Goal: Find specific page/section: Find specific page/section

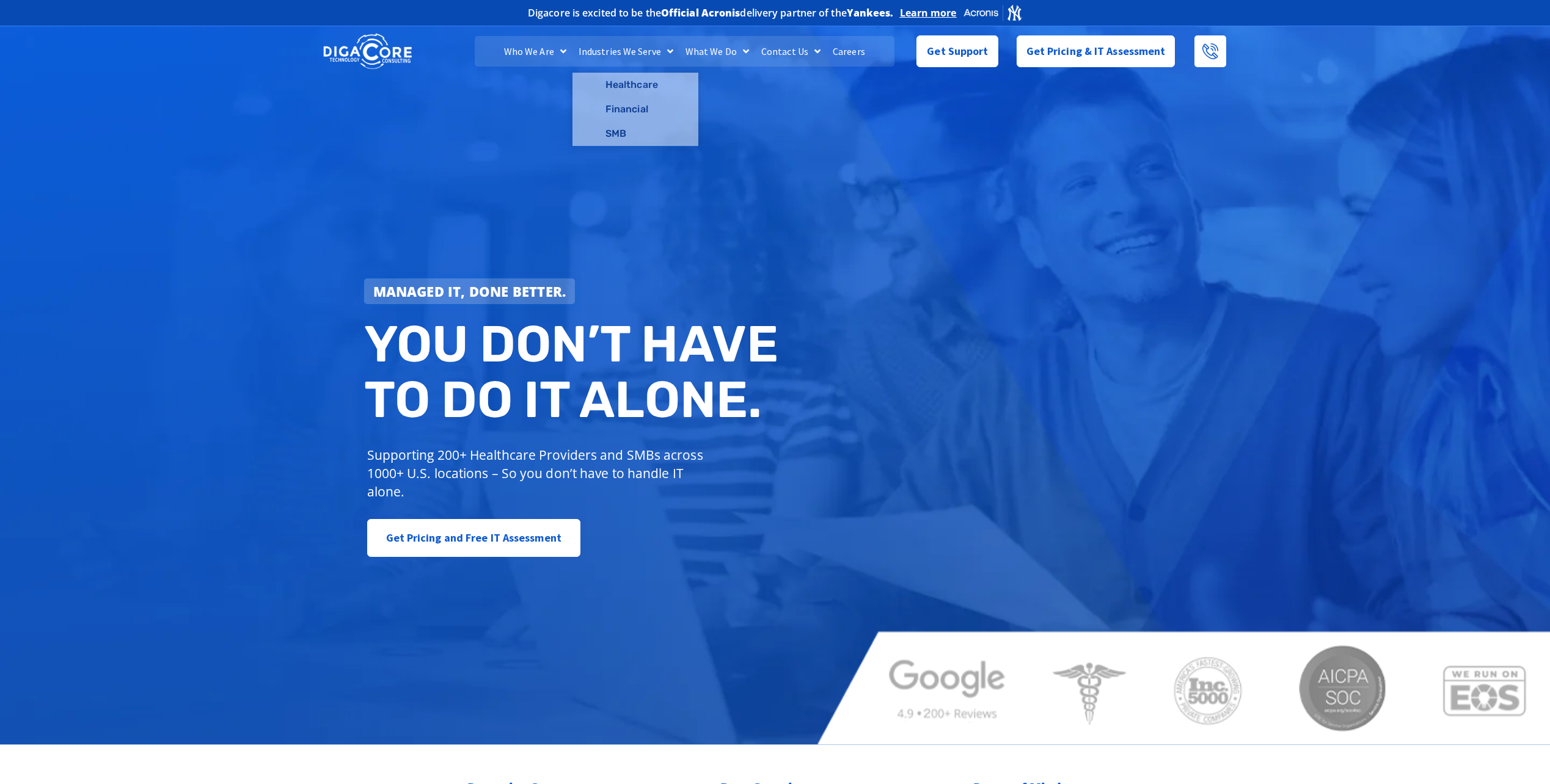
click at [858, 51] on link "Careers" at bounding box center [849, 51] width 44 height 30
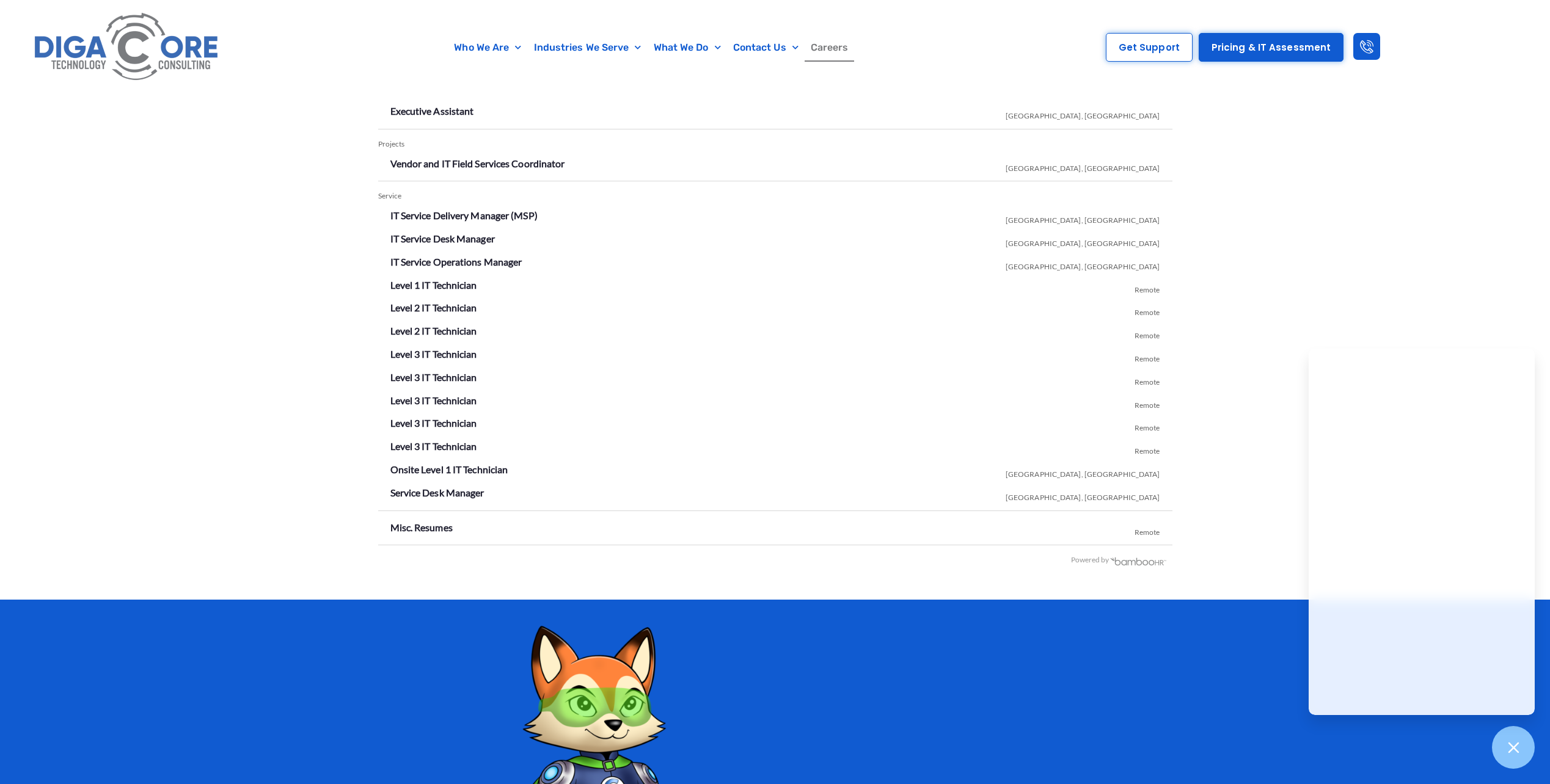
scroll to position [1954, 0]
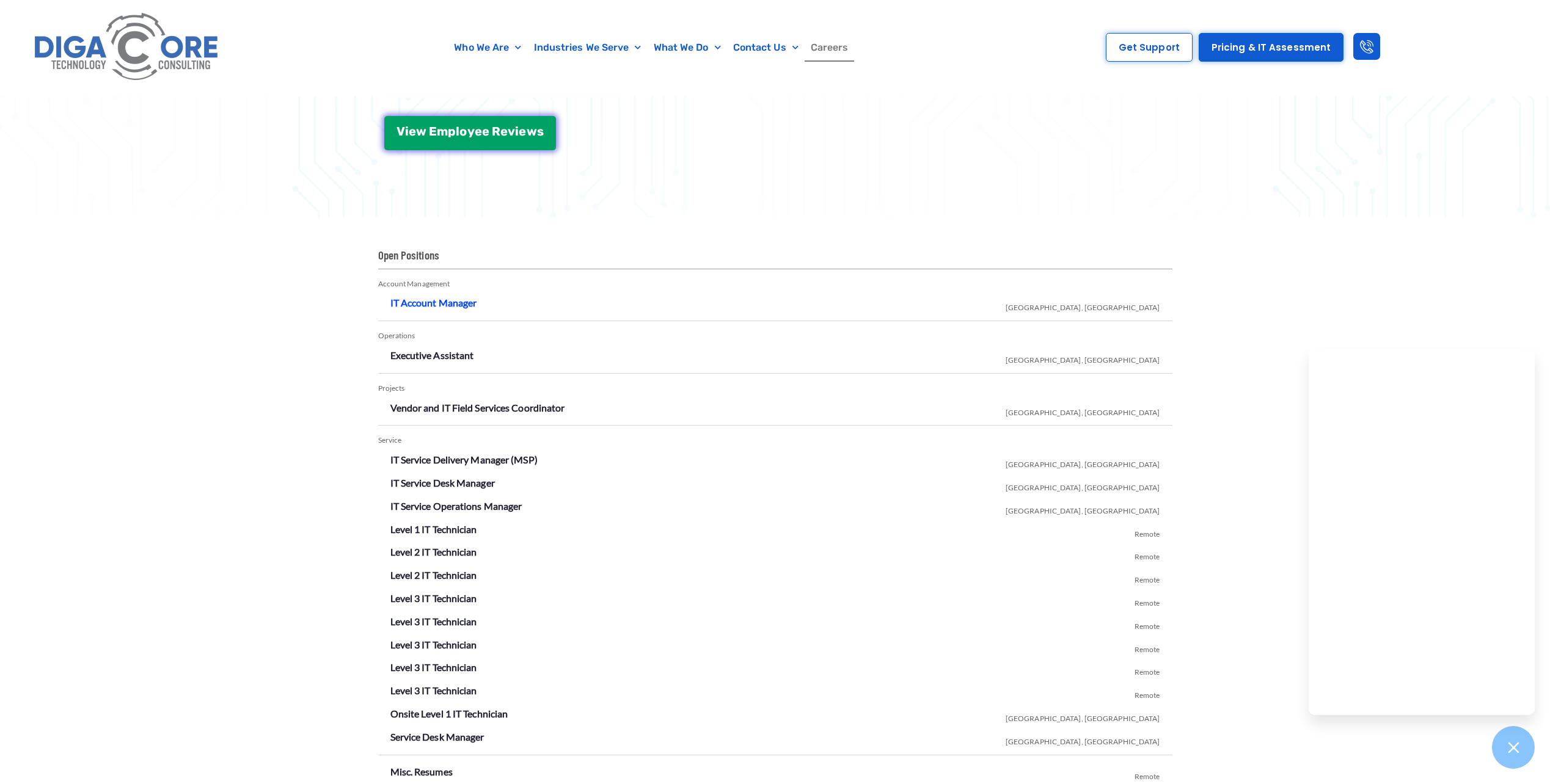
click at [445, 301] on link "IT Account Manager" at bounding box center [434, 302] width 87 height 12
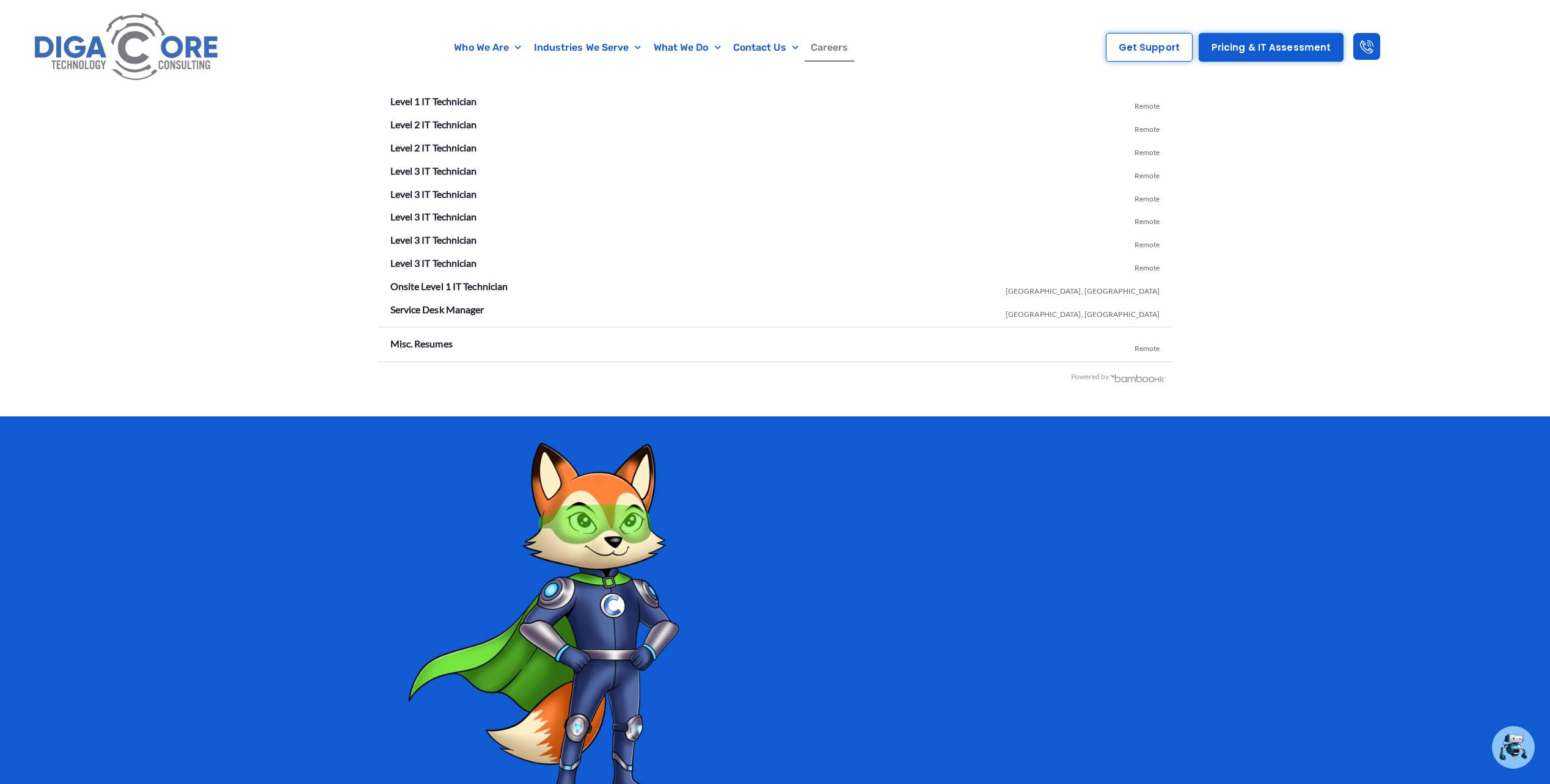
scroll to position [2442, 0]
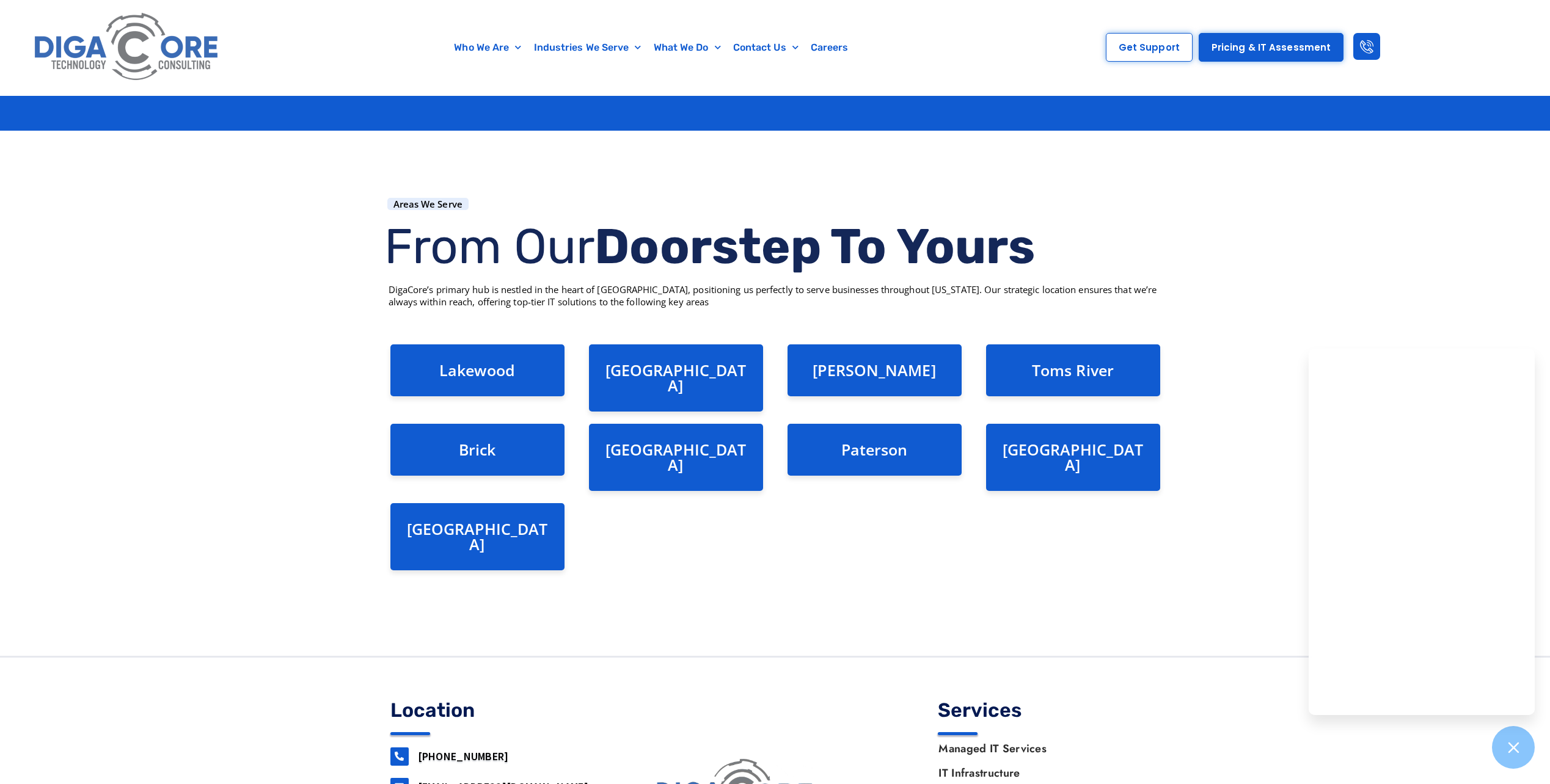
scroll to position [105, 0]
